Goal: Learn about a topic: Learn about a topic

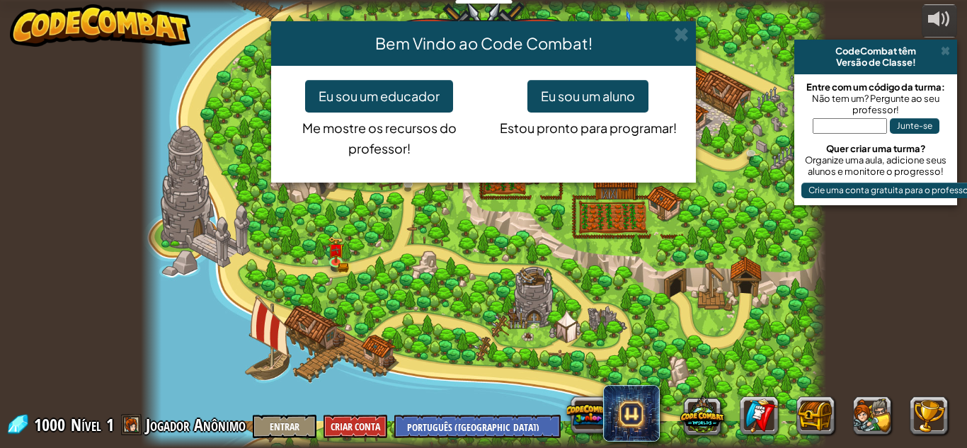
select select "pt-BR"
click at [564, 90] on button "Eu sou um aluno" at bounding box center [587, 96] width 121 height 33
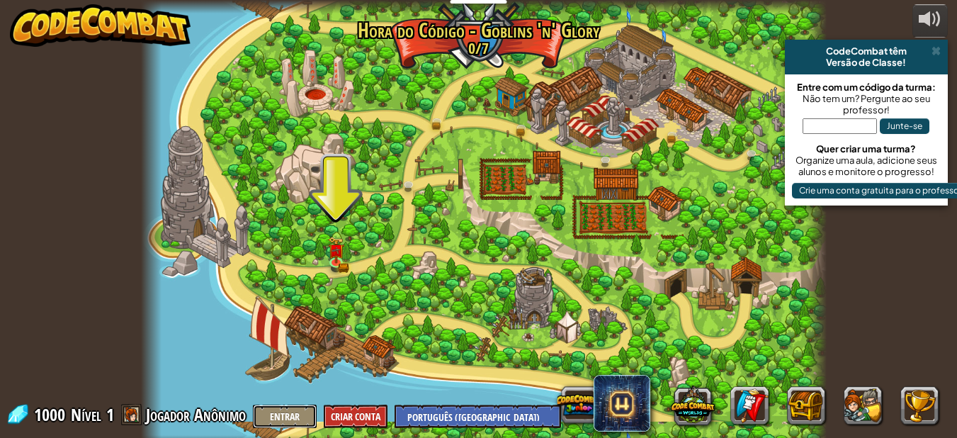
click at [305, 409] on button "Entrar" at bounding box center [285, 415] width 64 height 23
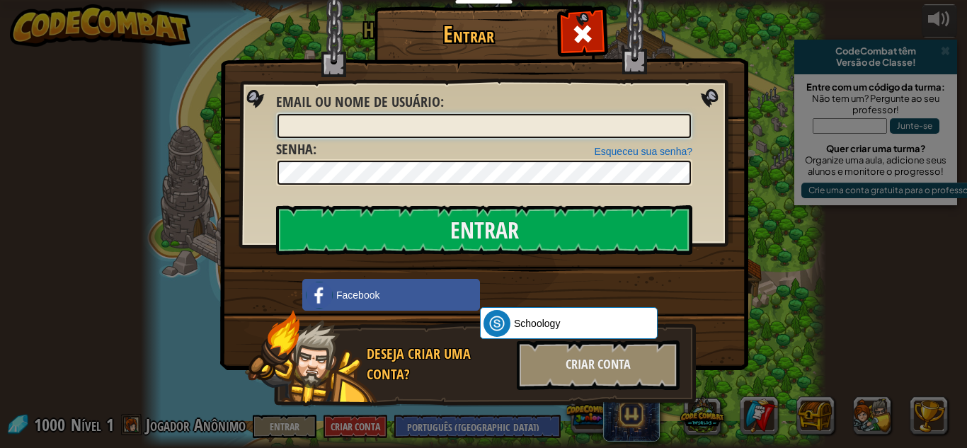
click at [387, 125] on input "Email ou nome de usuário :" at bounding box center [485, 126] width 414 height 24
click at [578, 31] on span at bounding box center [582, 34] width 23 height 23
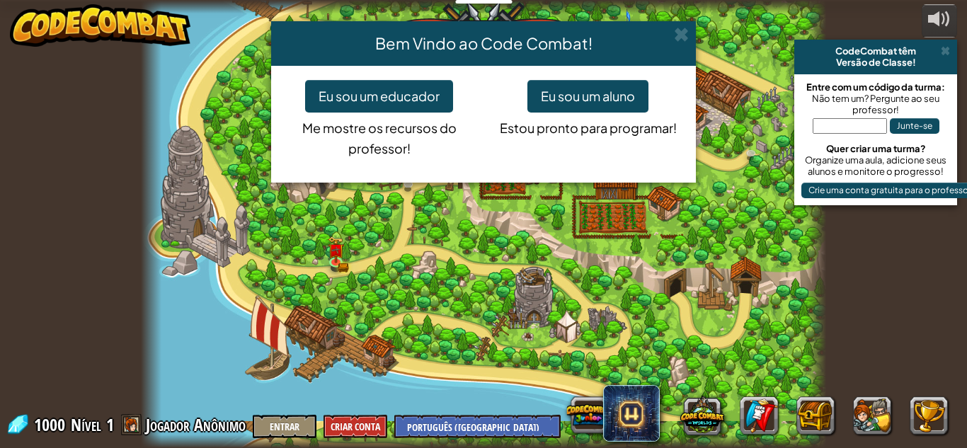
select select "pt-BR"
